Goal: Transaction & Acquisition: Purchase product/service

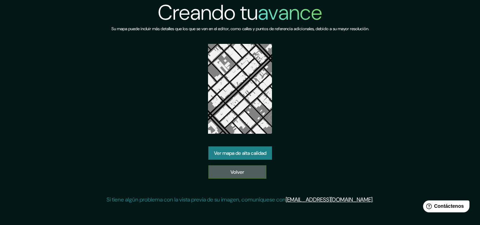
click at [243, 172] on font "Volver" at bounding box center [237, 172] width 14 height 6
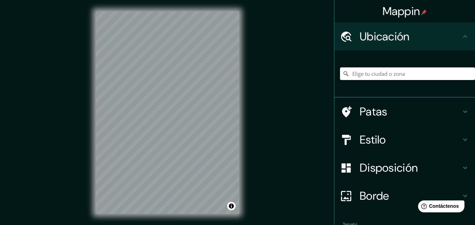
click at [376, 74] on input "Elige tu ciudad o zona" at bounding box center [407, 73] width 135 height 13
type input "Cali, Valle del Cauca, Colombia"
click at [248, 68] on div "© Mapbox © OpenStreetMap Improve this map" at bounding box center [167, 112] width 166 height 225
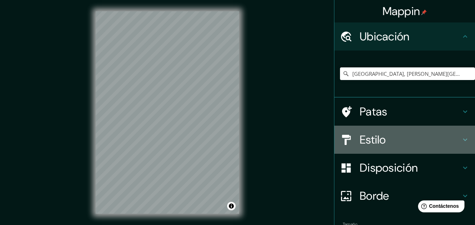
click at [359, 139] on font "Estilo" at bounding box center [372, 139] width 26 height 15
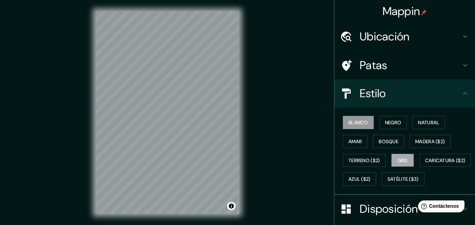
click at [397, 162] on font "Gris" at bounding box center [402, 160] width 11 height 6
click at [356, 118] on font "Blanco" at bounding box center [358, 122] width 20 height 9
click at [388, 119] on font "Negro" at bounding box center [393, 122] width 17 height 6
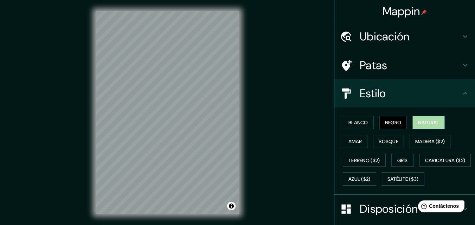
click at [432, 119] on font "Natural" at bounding box center [428, 122] width 21 height 9
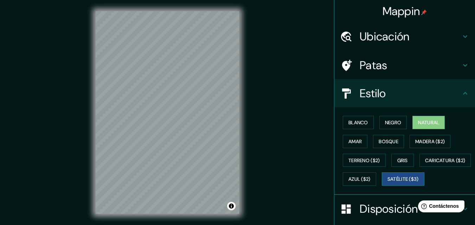
scroll to position [104, 0]
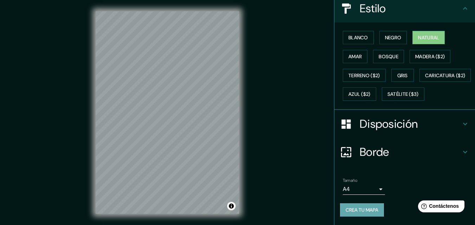
click at [351, 210] on font "Crea tu mapa" at bounding box center [361, 210] width 33 height 6
